Goal: Transaction & Acquisition: Purchase product/service

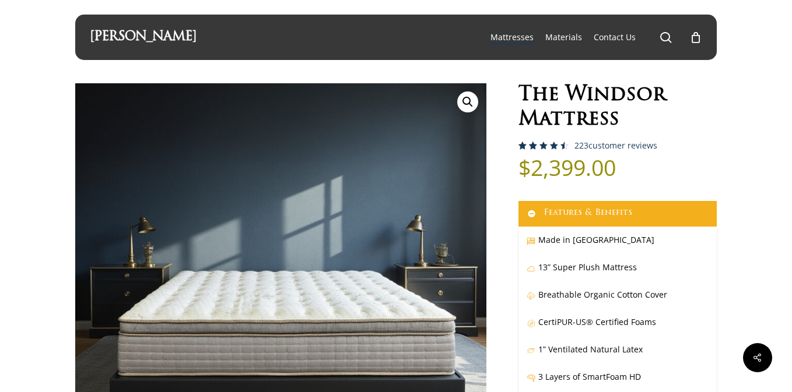
select select "EASTERN KING"
click at [597, 147] on link "223 customer reviews" at bounding box center [615, 145] width 83 height 9
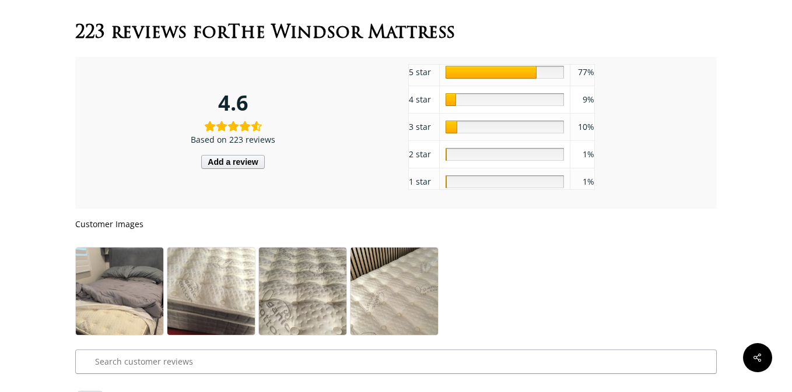
scroll to position [5592, 0]
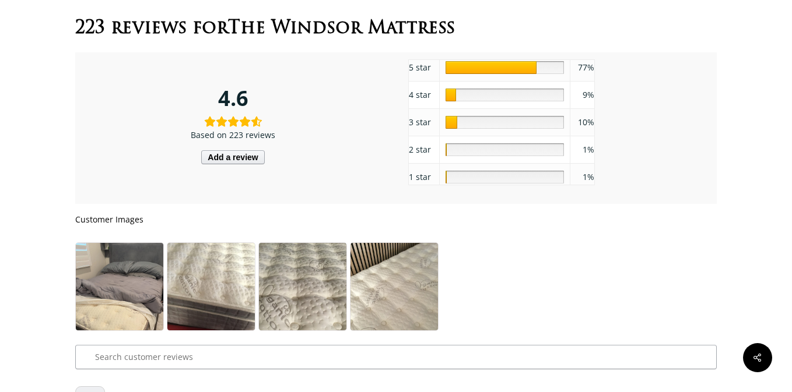
click at [476, 101] on div "9" at bounding box center [504, 95] width 118 height 13
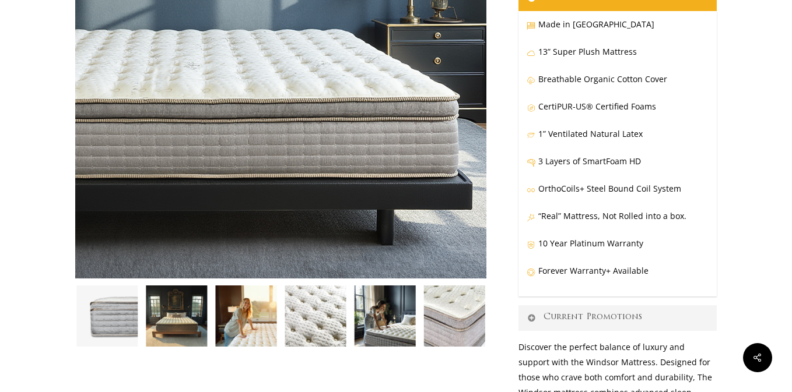
scroll to position [198, 0]
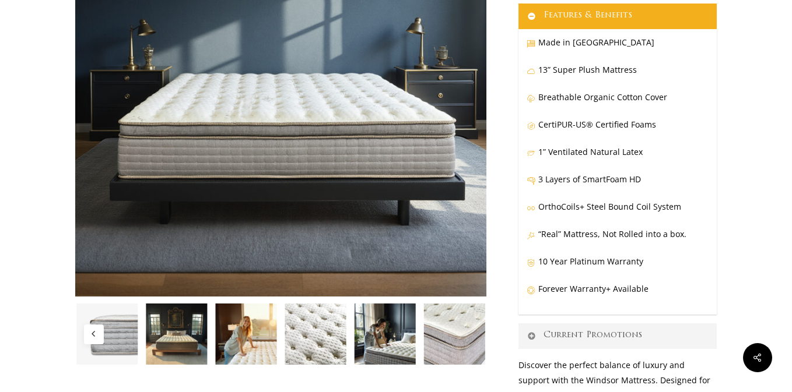
click at [110, 333] on img at bounding box center [107, 335] width 64 height 64
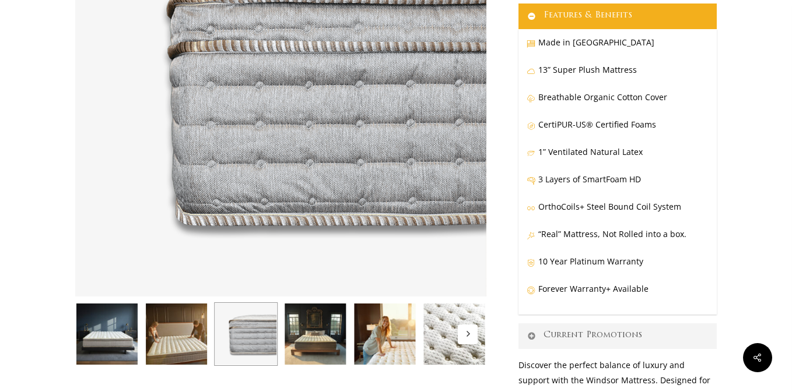
click at [194, 347] on img at bounding box center [177, 335] width 64 height 64
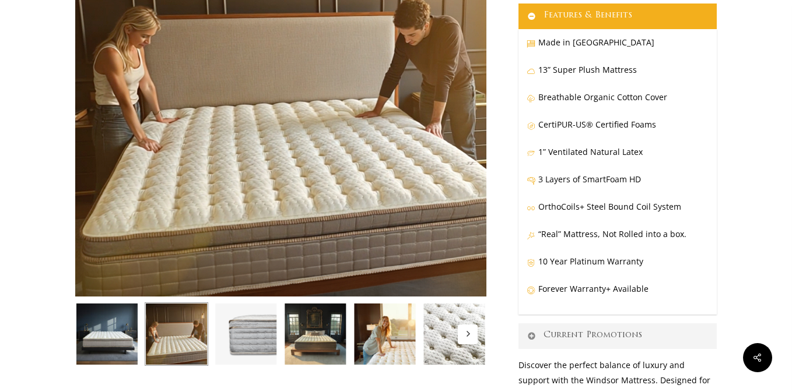
click at [252, 343] on img at bounding box center [246, 335] width 64 height 64
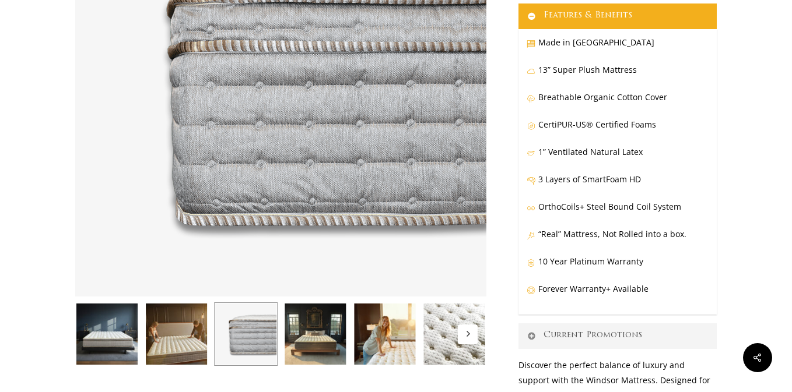
click at [335, 344] on img at bounding box center [315, 335] width 64 height 64
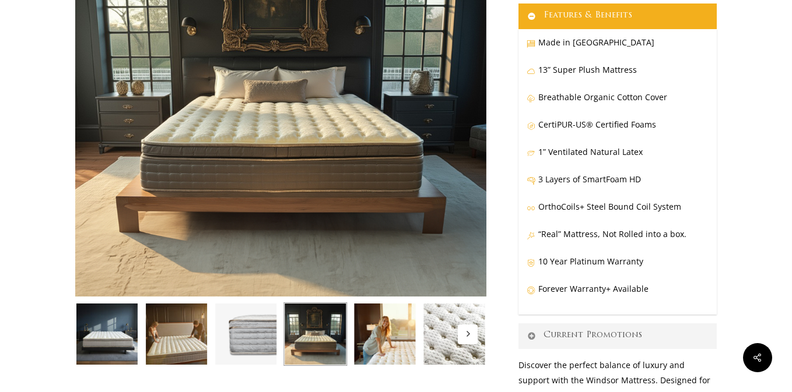
click at [376, 340] on img at bounding box center [385, 335] width 64 height 64
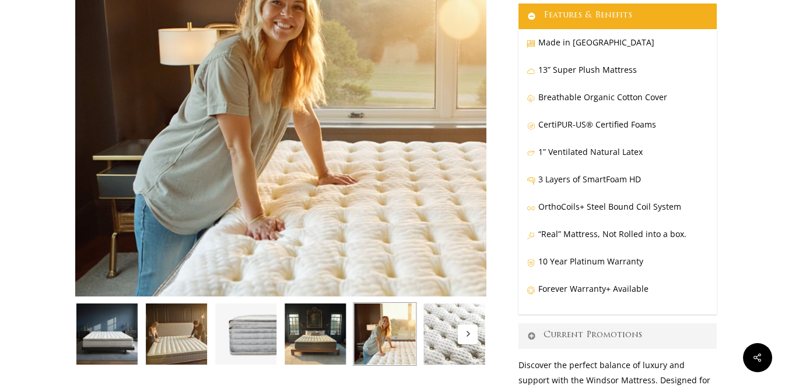
click at [456, 350] on img at bounding box center [455, 335] width 64 height 64
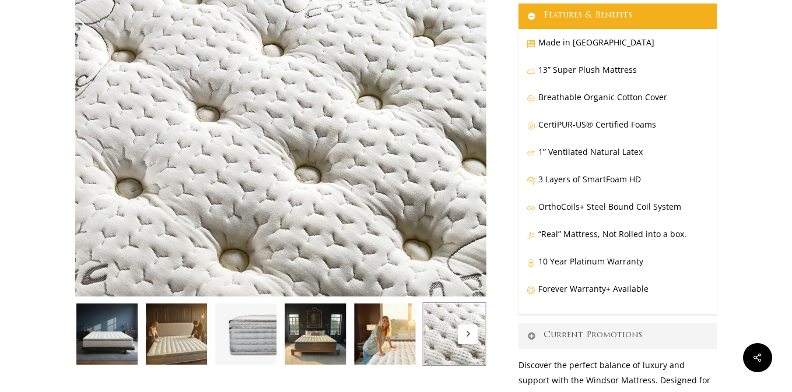
click at [468, 332] on icon "Next" at bounding box center [467, 334] width 3 height 6
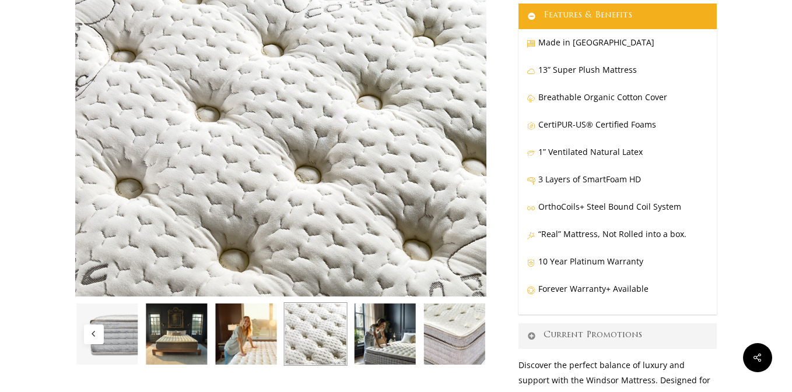
click at [388, 333] on img at bounding box center [385, 335] width 64 height 64
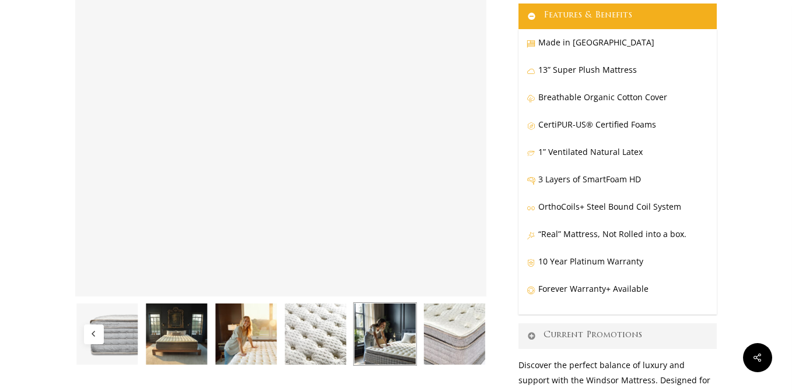
click at [438, 341] on img at bounding box center [455, 335] width 64 height 64
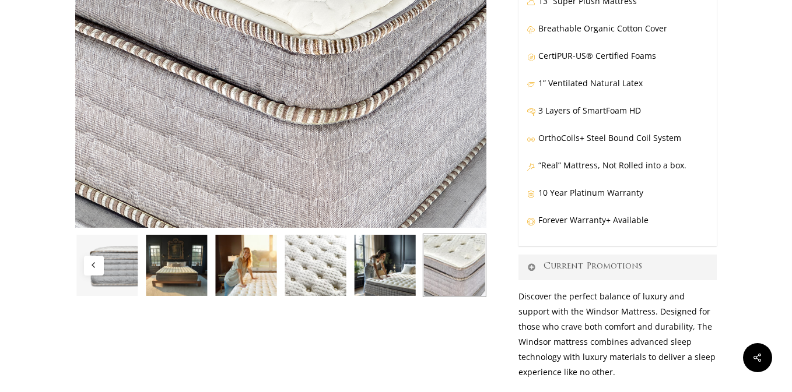
scroll to position [276, 0]
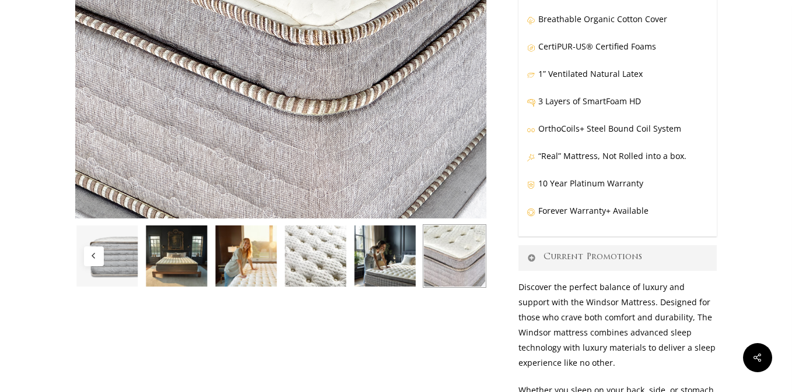
click at [92, 258] on icon "Previous" at bounding box center [94, 256] width 6 height 6
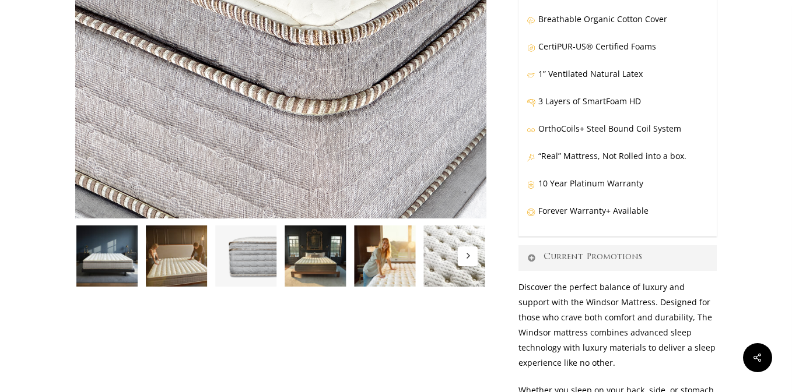
click at [465, 255] on icon "Next" at bounding box center [468, 256] width 6 height 6
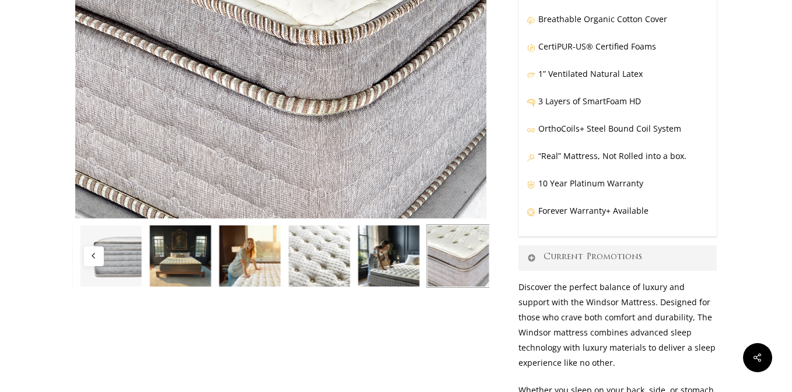
click at [465, 255] on img at bounding box center [458, 256] width 64 height 64
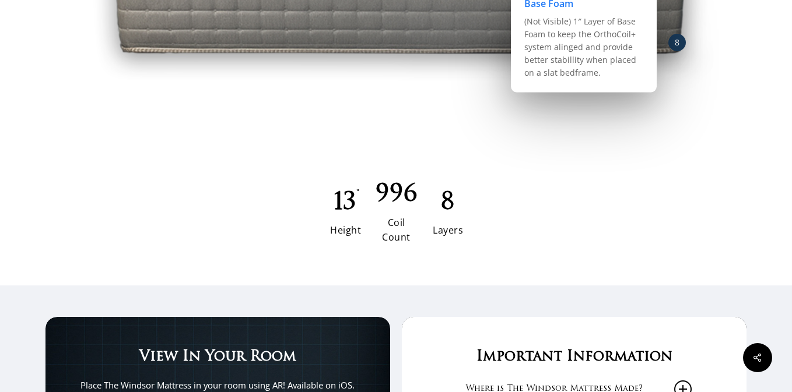
scroll to position [1688, 0]
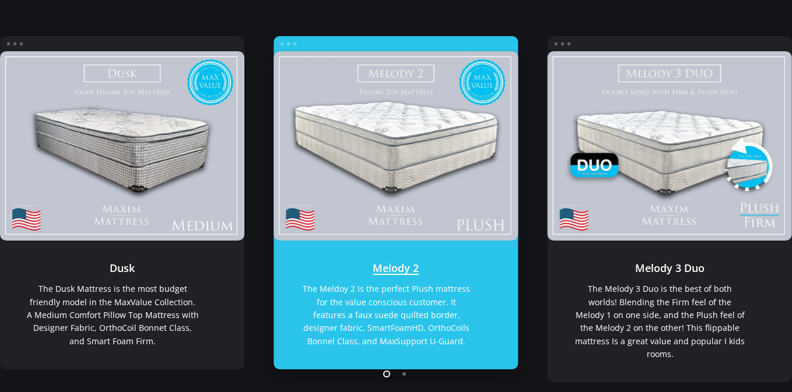
scroll to position [186, 0]
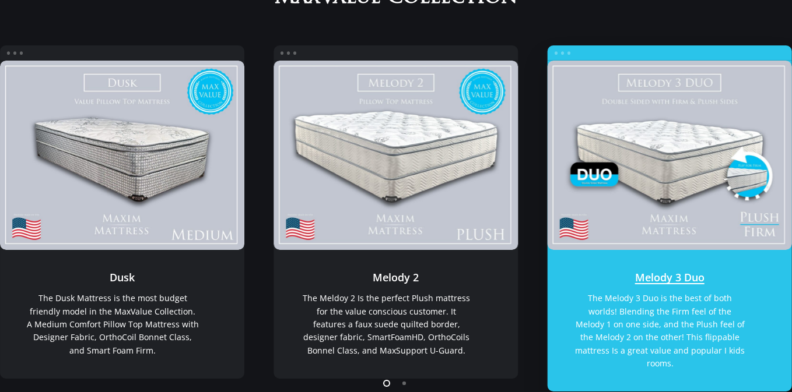
click at [675, 308] on link "Melody 3 Duo" at bounding box center [669, 321] width 244 height 142
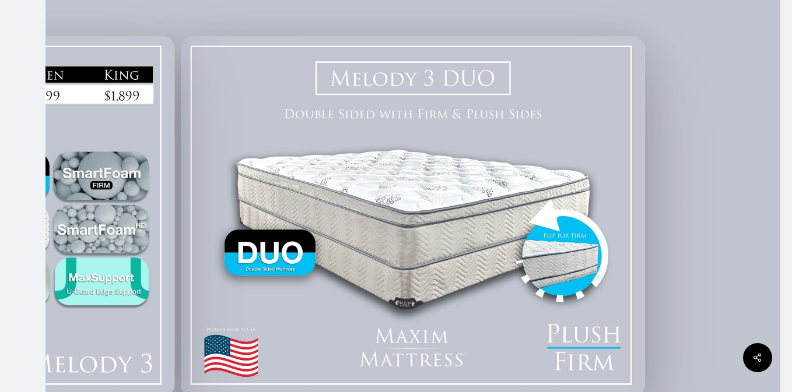
scroll to position [236, 0]
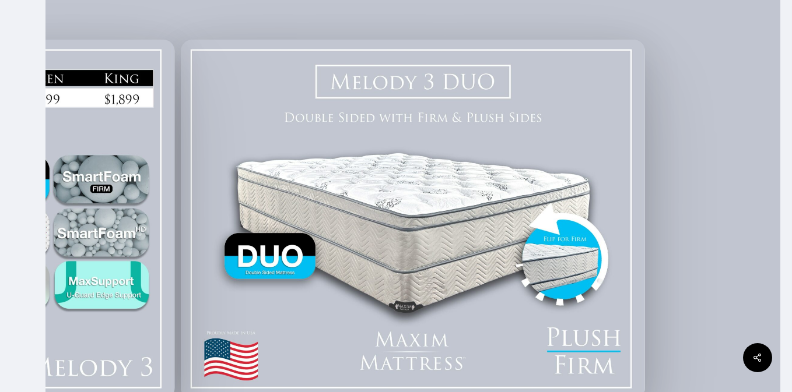
click at [278, 264] on img at bounding box center [413, 220] width 464 height 360
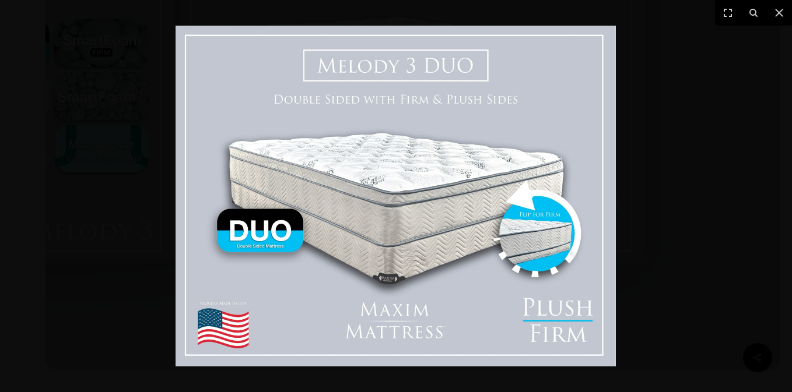
scroll to position [374, 0]
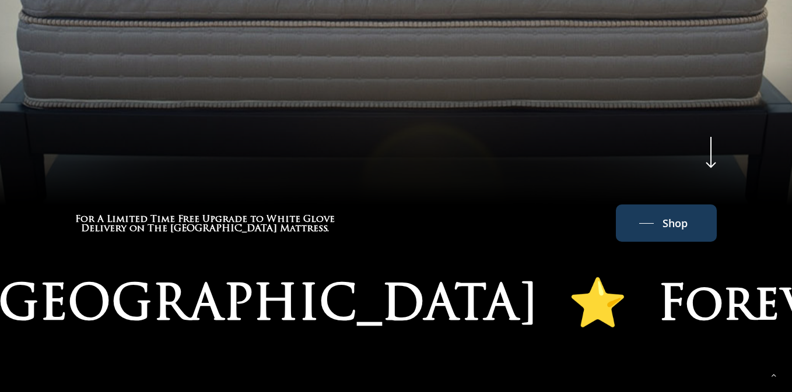
scroll to position [591, 0]
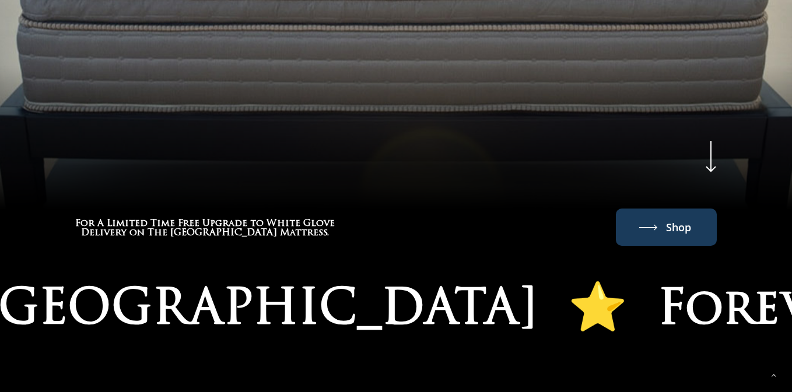
click at [673, 228] on span "Shop" at bounding box center [678, 227] width 25 height 19
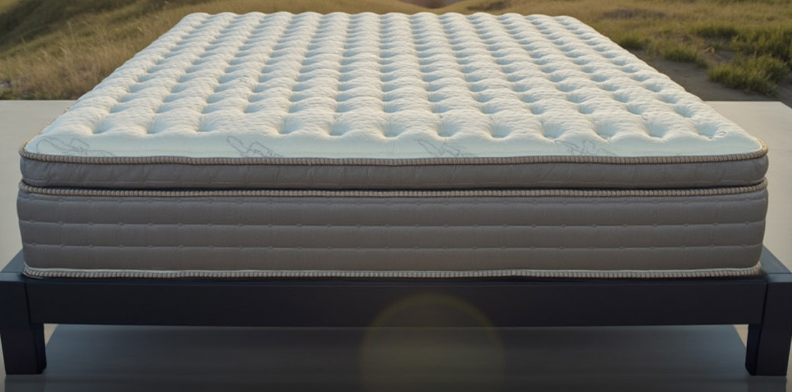
scroll to position [0, 0]
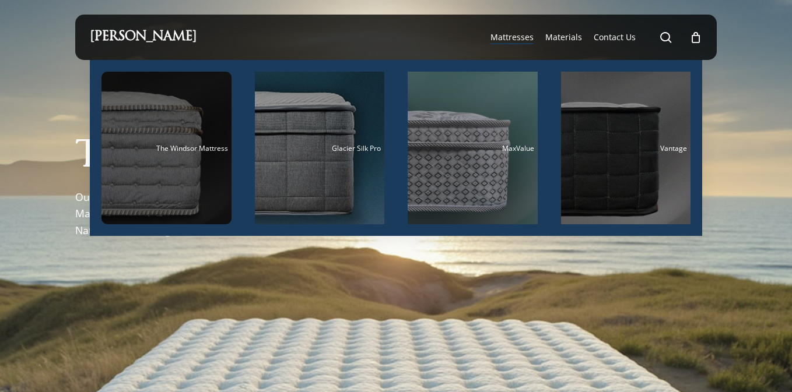
click at [210, 159] on div "Main Menu" at bounding box center [166, 148] width 130 height 153
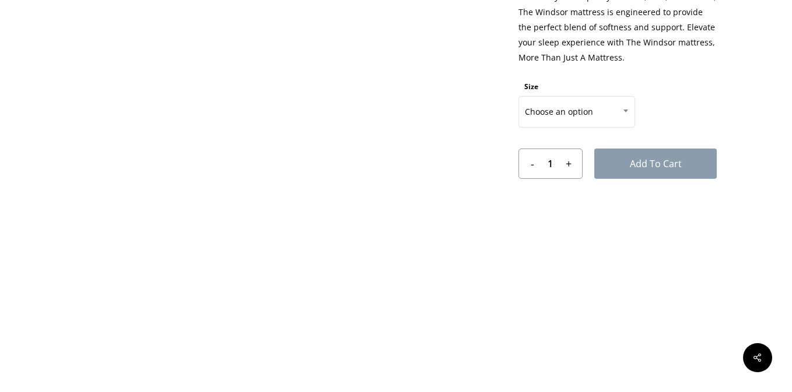
scroll to position [669, 0]
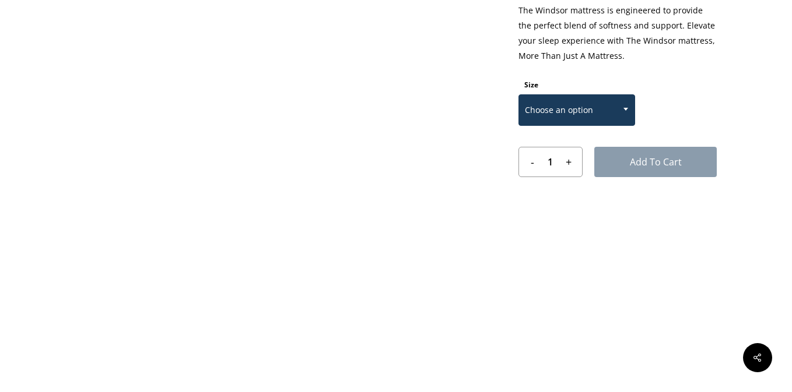
click at [570, 114] on span "Choose an option" at bounding box center [576, 110] width 115 height 24
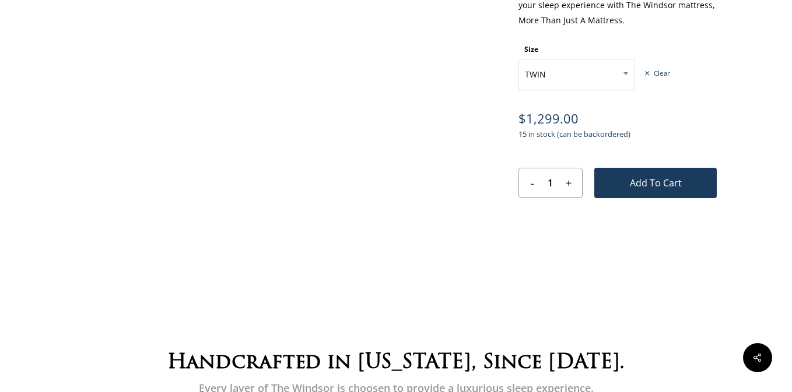
scroll to position [705, 0]
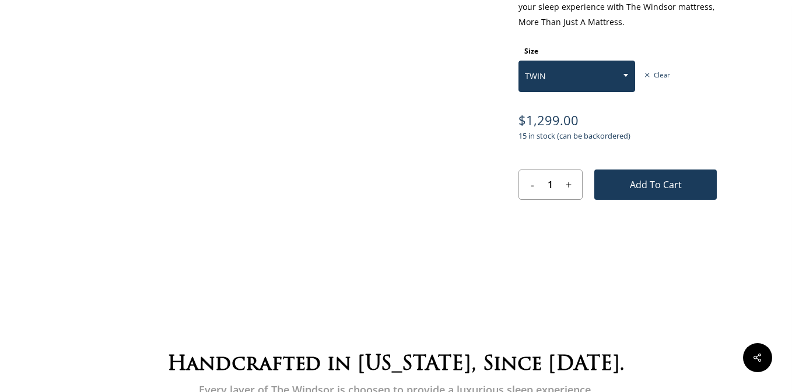
click at [562, 73] on span "TWIN" at bounding box center [576, 76] width 115 height 24
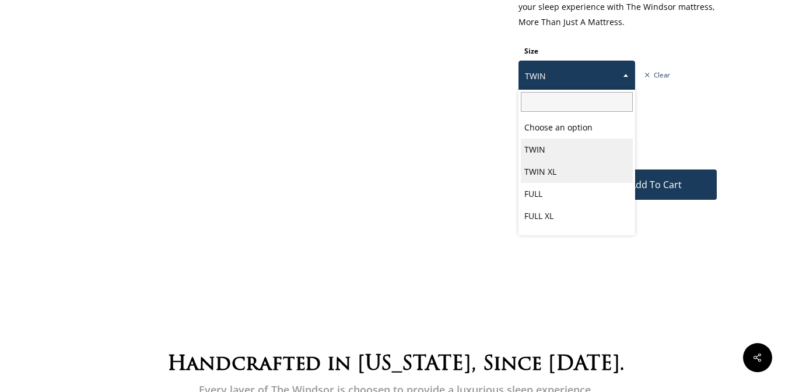
scroll to position [61, 0]
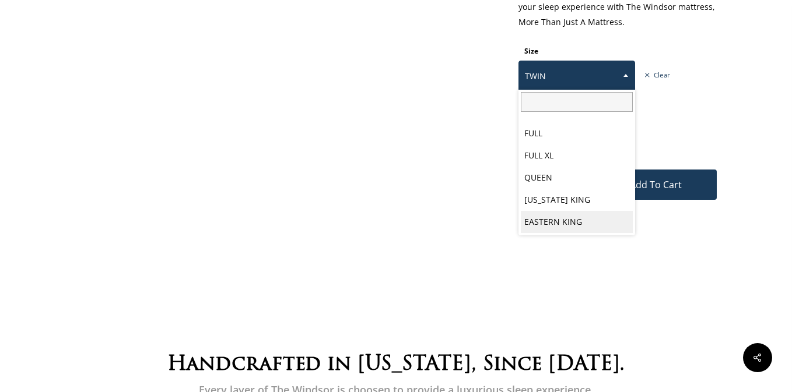
select select "EASTERN KING"
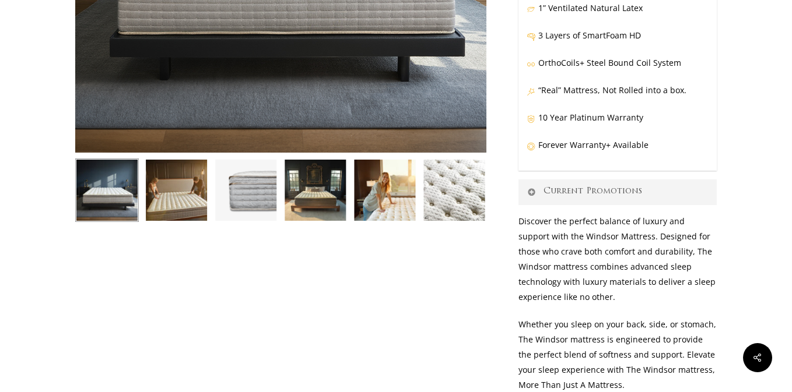
scroll to position [0, 0]
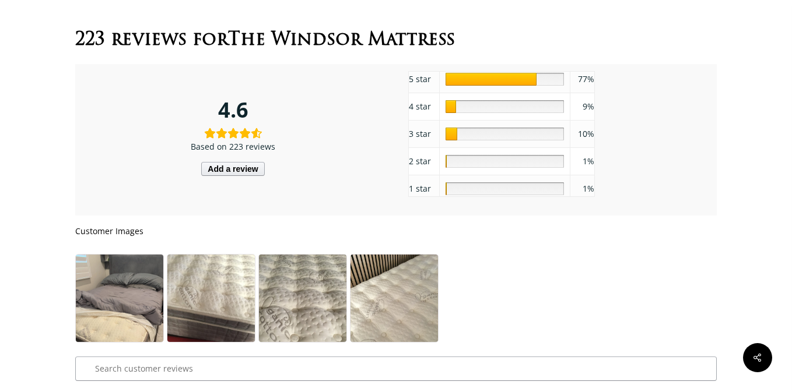
scroll to position [5518, 0]
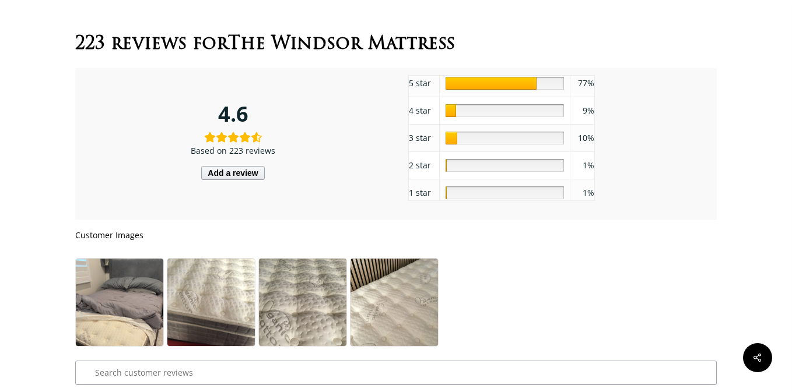
click at [459, 166] on div "1" at bounding box center [504, 165] width 118 height 13
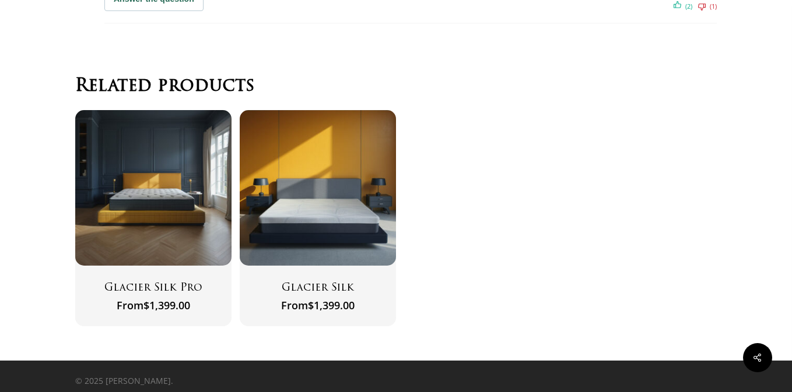
scroll to position [6900, 0]
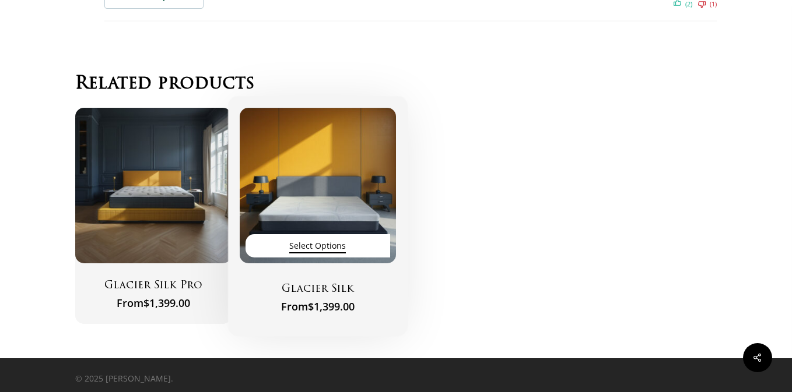
click at [322, 251] on span "Select options" at bounding box center [317, 246] width 57 height 16
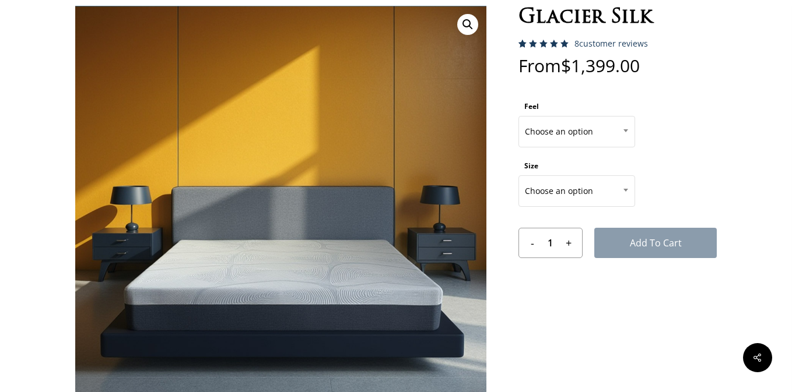
scroll to position [73, 0]
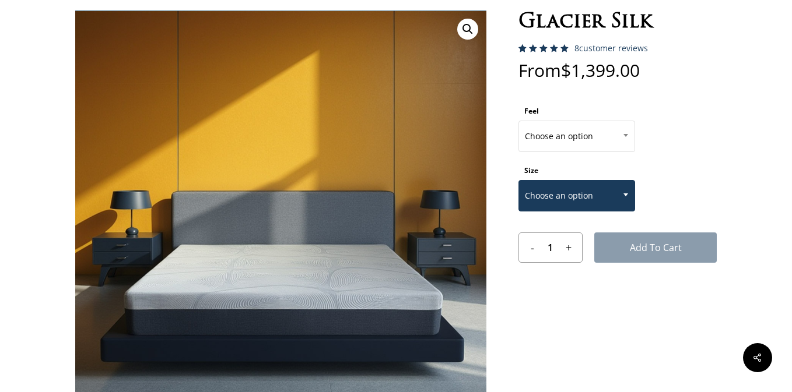
click at [560, 203] on span "Choose an option" at bounding box center [576, 196] width 115 height 24
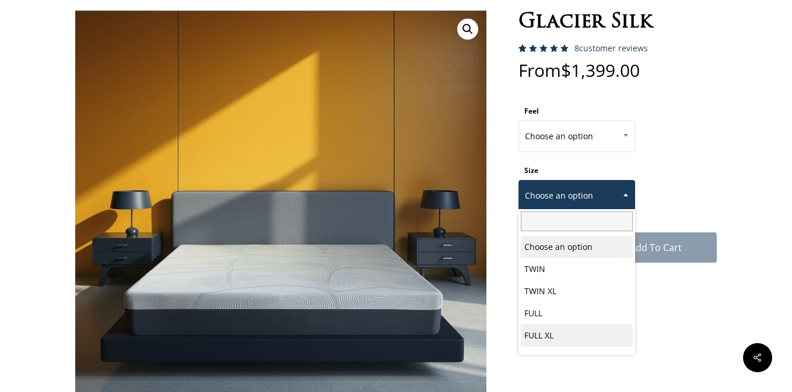
scroll to position [61, 0]
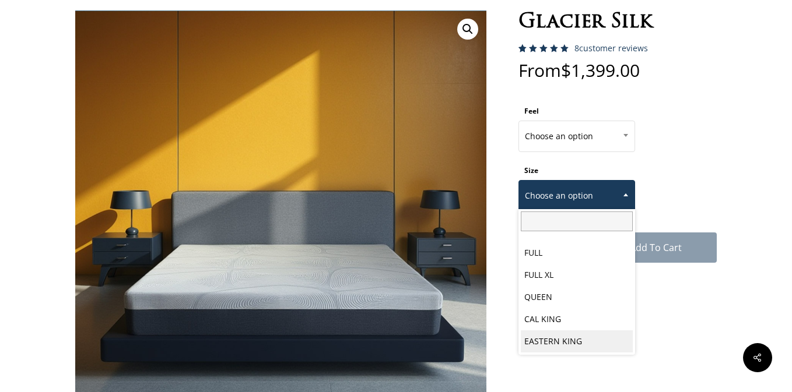
select select "EASTERN KING"
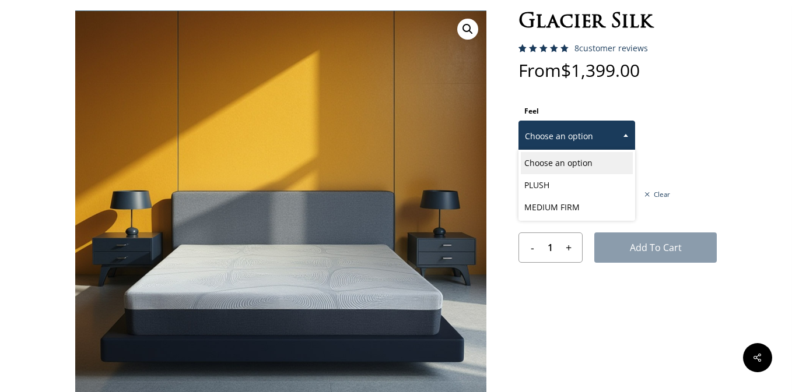
click at [560, 138] on span "Choose an option" at bounding box center [576, 136] width 115 height 24
select select "MEDIUM FIRM"
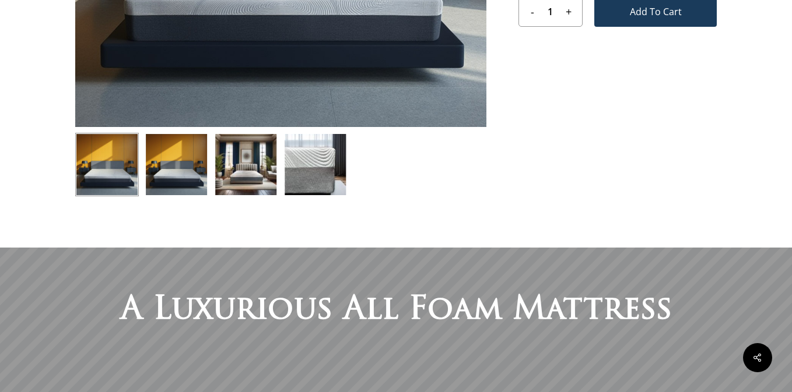
scroll to position [50, 0]
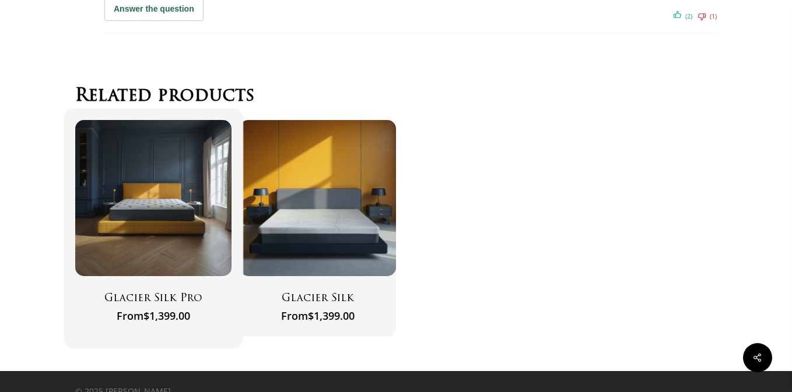
scroll to position [7461, 0]
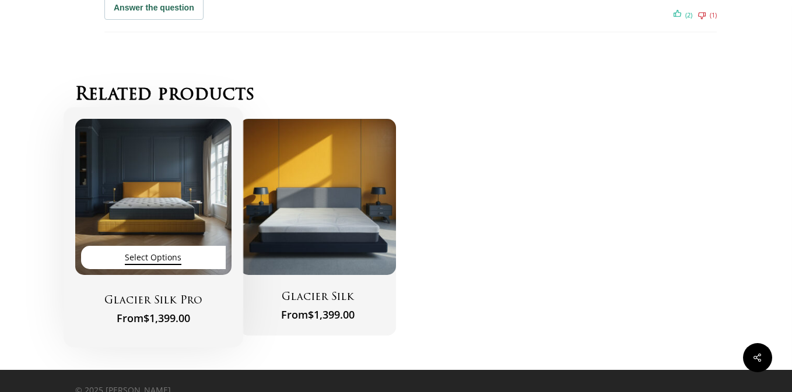
click at [167, 255] on span "Select options" at bounding box center [153, 258] width 57 height 16
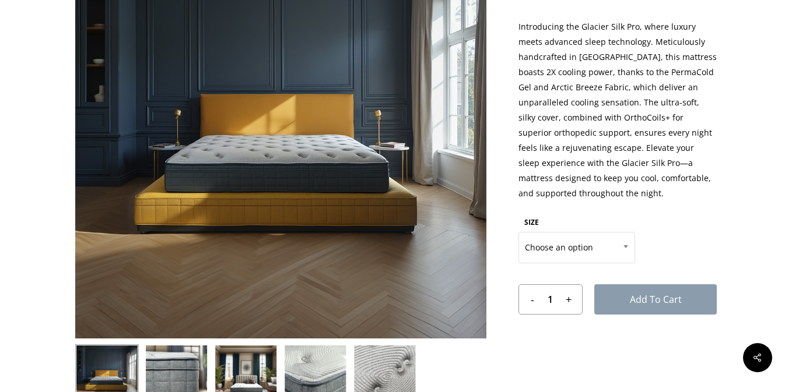
scroll to position [159, 0]
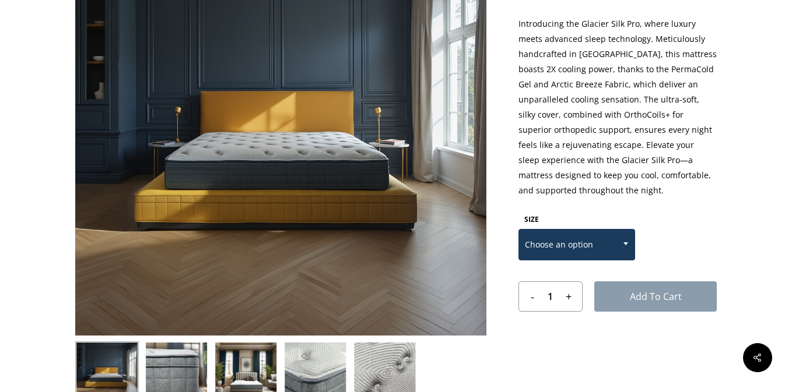
click at [572, 245] on span "Choose an option" at bounding box center [576, 245] width 115 height 24
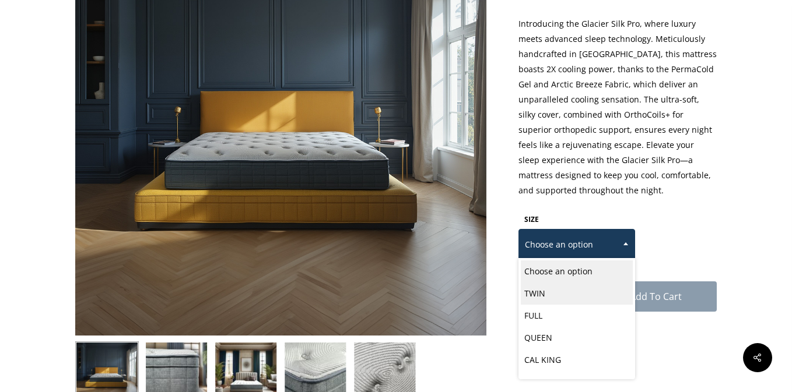
scroll to position [16, 0]
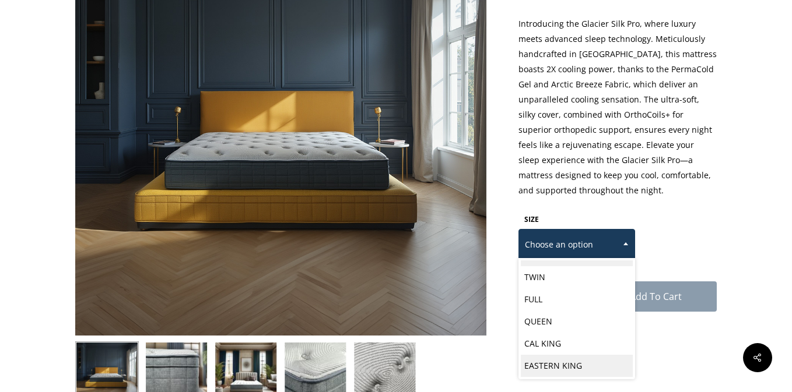
select select "EASTERN KING"
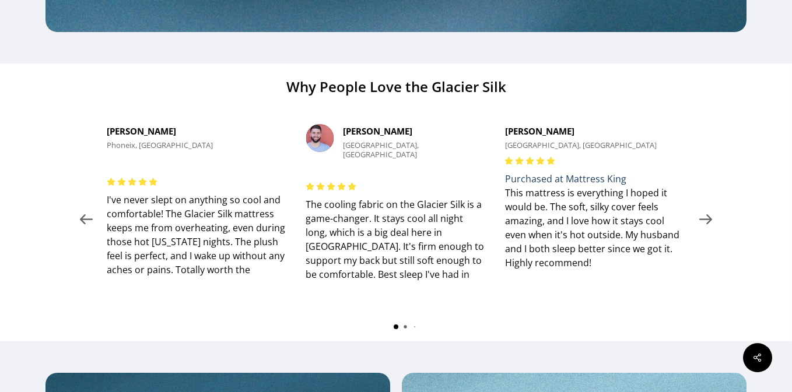
scroll to position [1259, 0]
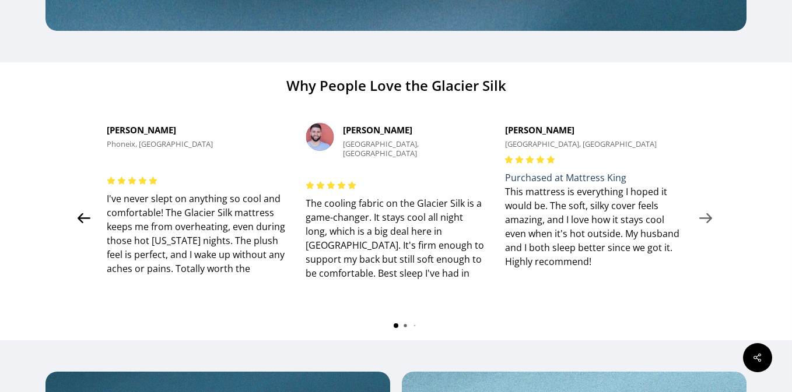
click at [86, 219] on icon at bounding box center [84, 219] width 22 height 22
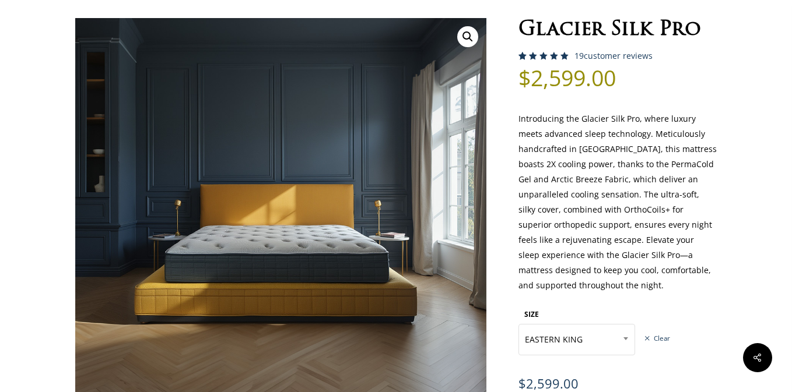
scroll to position [0, 0]
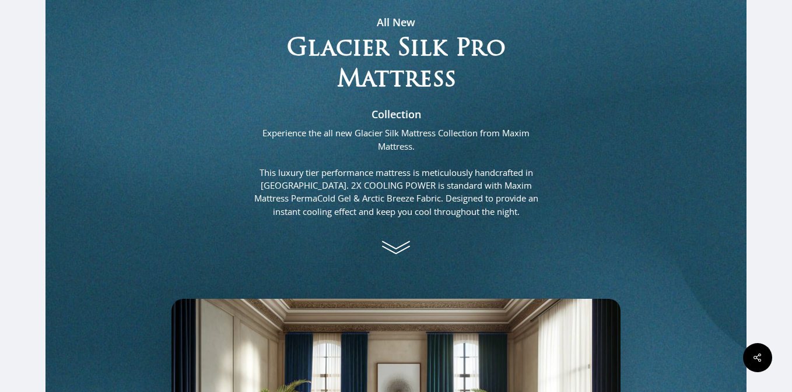
scroll to position [694, 0]
